Goal: Ask a question: Seek information or help from site administrators or community

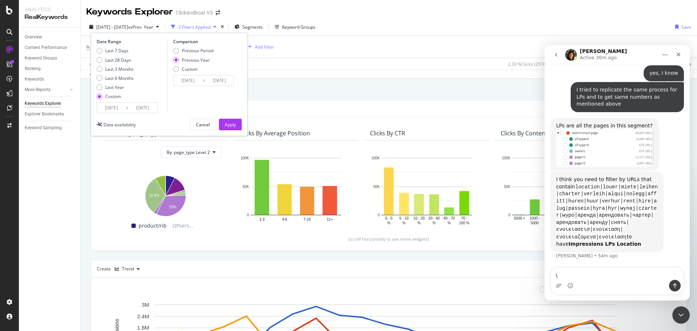
scroll to position [1924, 0]
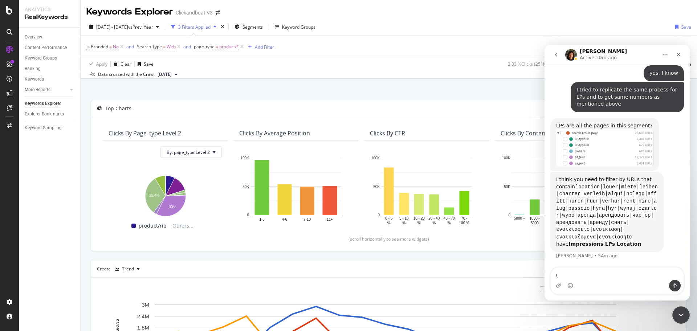
click at [312, 87] on div "By URL" at bounding box center [389, 92] width 596 height 16
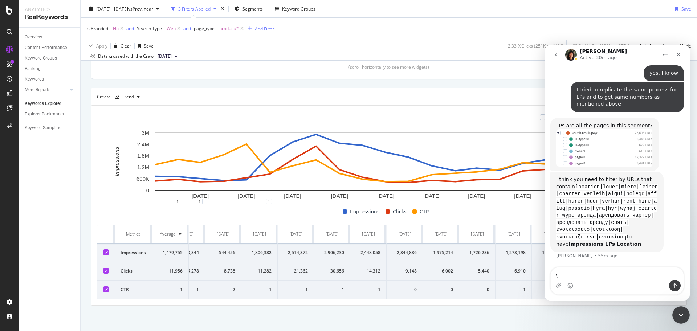
scroll to position [0, 135]
drag, startPoint x: 465, startPoint y: 296, endPoint x: 9, endPoint y: 248, distance: 457.8
click at [675, 312] on icon "Close Intercom Messenger" at bounding box center [679, 313] width 9 height 9
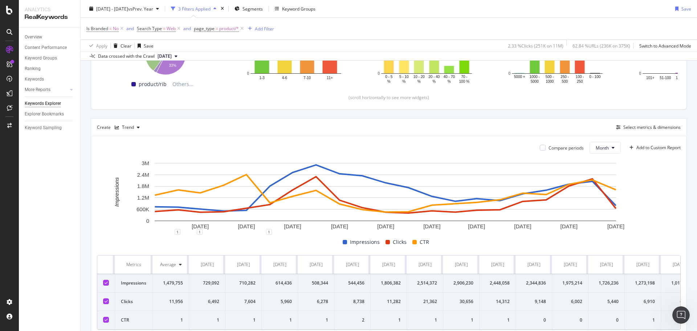
scroll to position [179, 0]
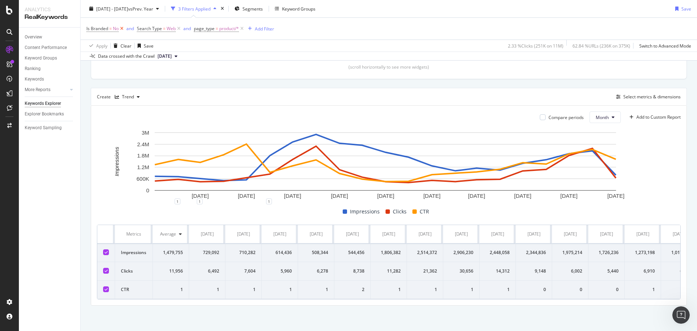
click at [122, 29] on icon at bounding box center [122, 28] width 6 height 7
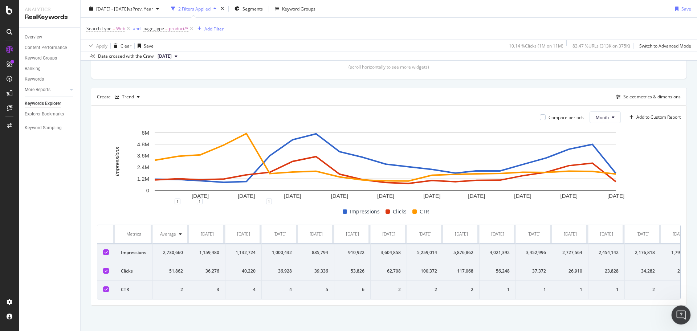
click at [677, 314] on icon "Open Intercom Messenger" at bounding box center [680, 314] width 12 height 12
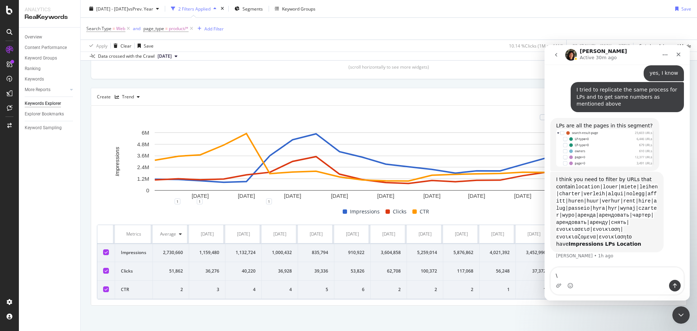
scroll to position [1924, 0]
click at [601, 278] on textarea "\" at bounding box center [616, 273] width 133 height 12
drag, startPoint x: 582, startPoint y: 278, endPoint x: 1084, endPoint y: 323, distance: 503.8
click at [544, 278] on html "[PERSON_NAME] Active 30m ago We're here to help. Ask us anything and we'll get …" at bounding box center [616, 172] width 145 height 255
type textarea "[PERSON_NAME], one more question"
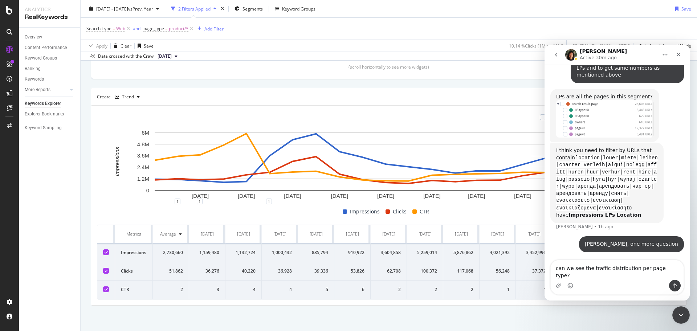
scroll to position [1953, 0]
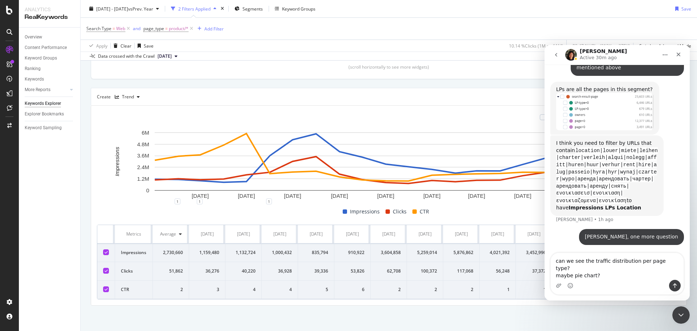
click at [571, 276] on textarea "can we see the traffic distribution per page type? maybe pie chart?" at bounding box center [616, 266] width 133 height 27
type textarea "can we see the traffic distribution per page type? maybe there is a pie chart?"
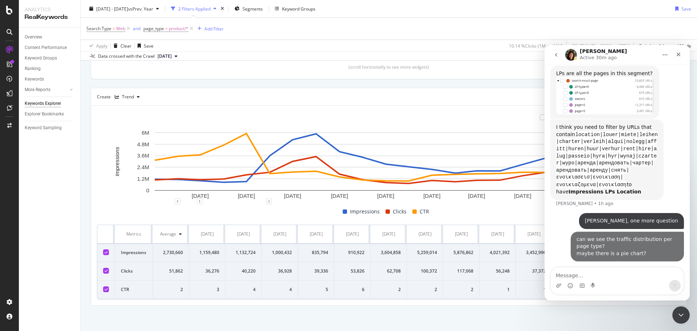
scroll to position [1976, 0]
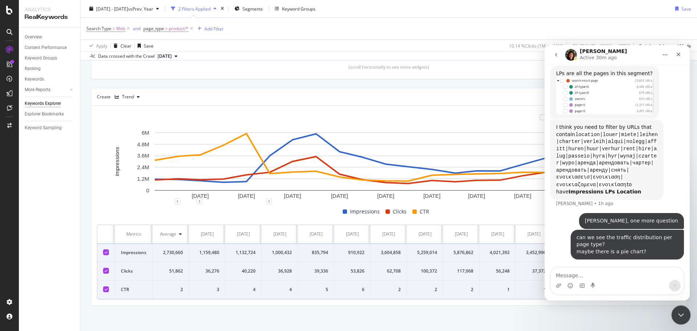
click at [683, 321] on div "Close Intercom Messenger" at bounding box center [679, 313] width 17 height 17
